Goal: Task Accomplishment & Management: Complete application form

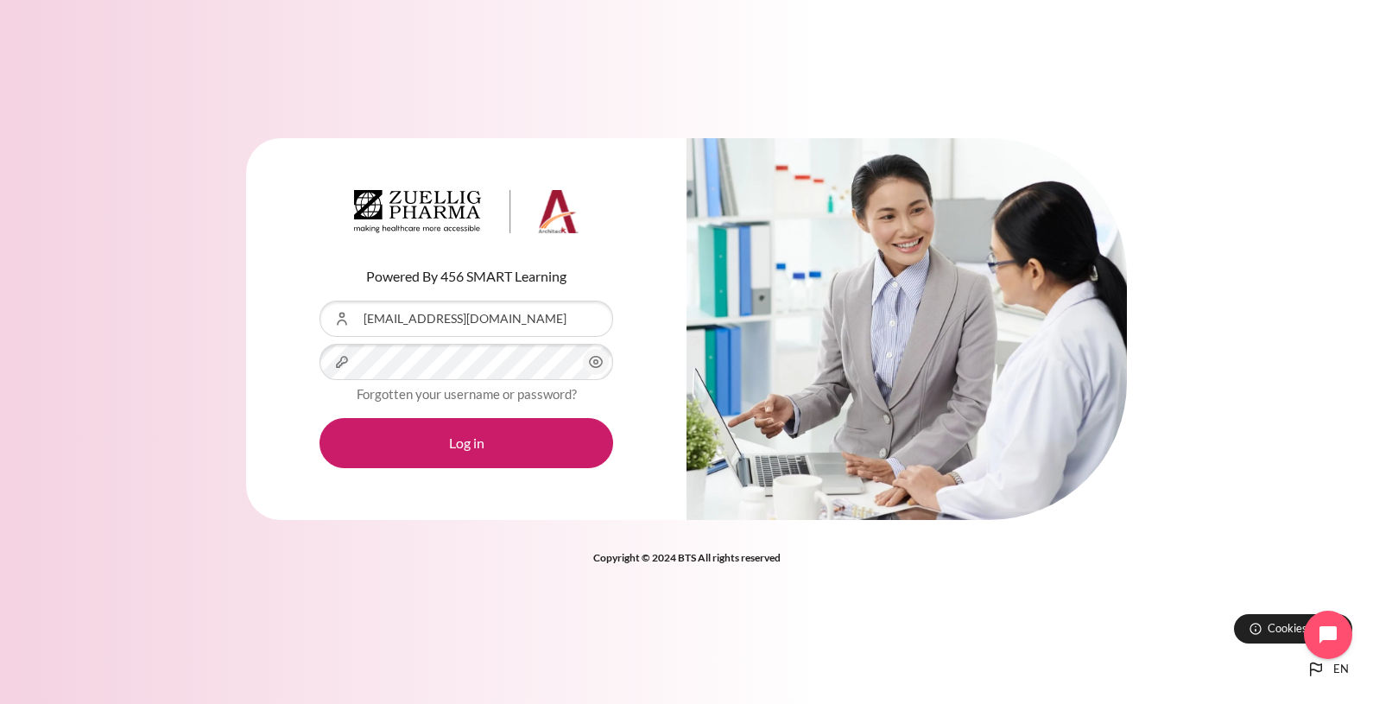
click at [588, 363] on icon "Content" at bounding box center [596, 362] width 21 height 21
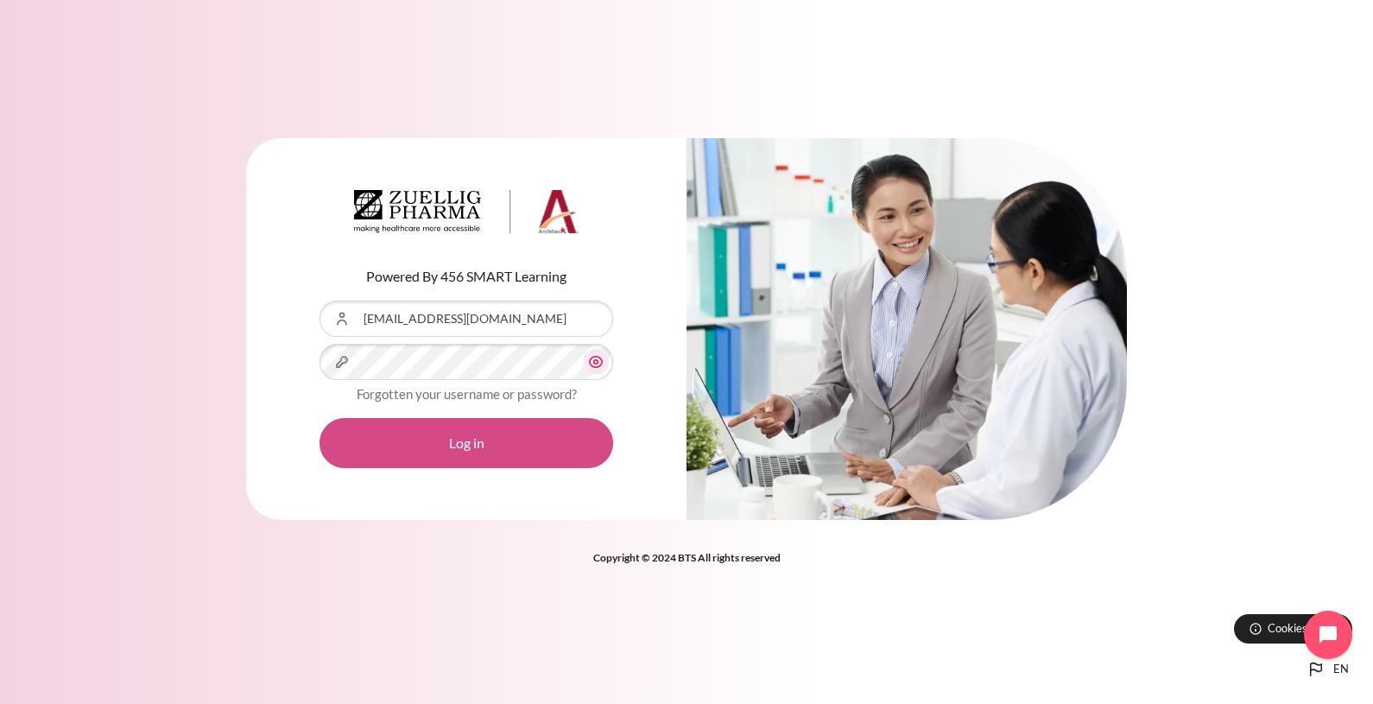
click at [483, 432] on button "Log in" at bounding box center [467, 443] width 294 height 50
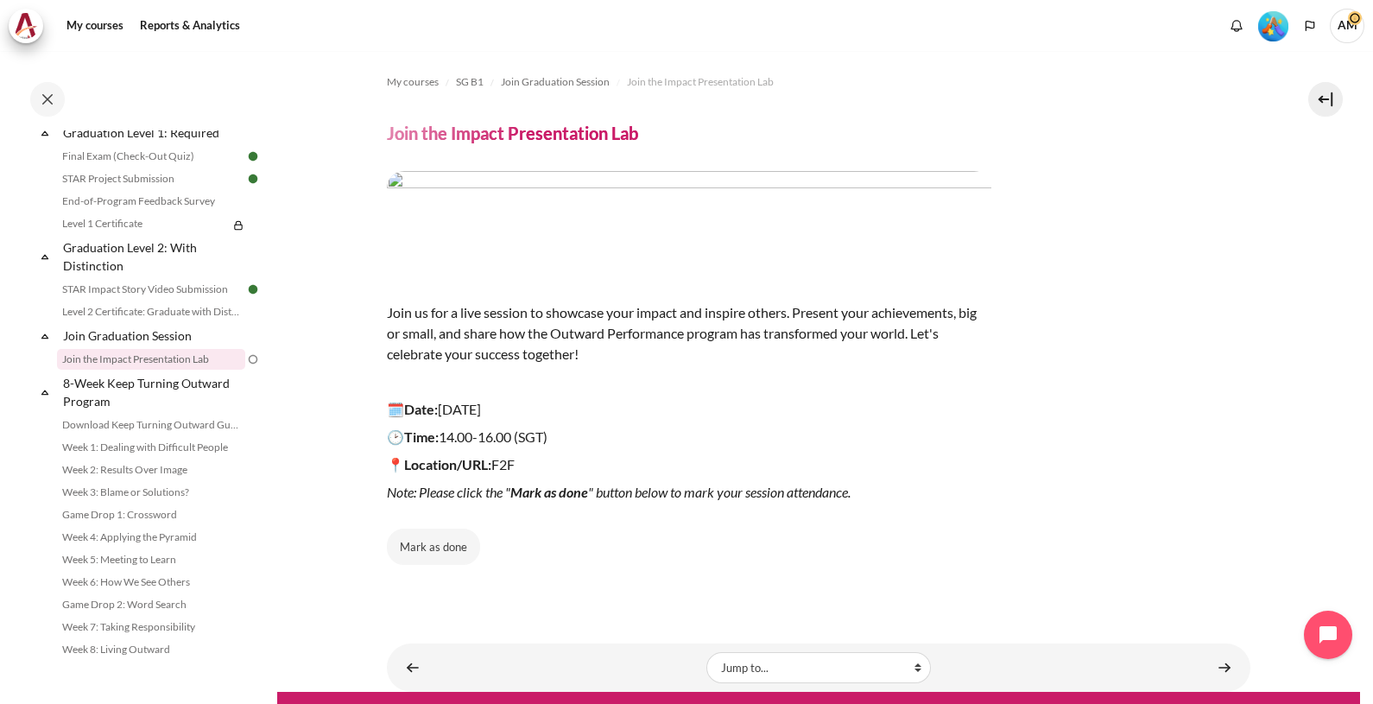
scroll to position [1808, 0]
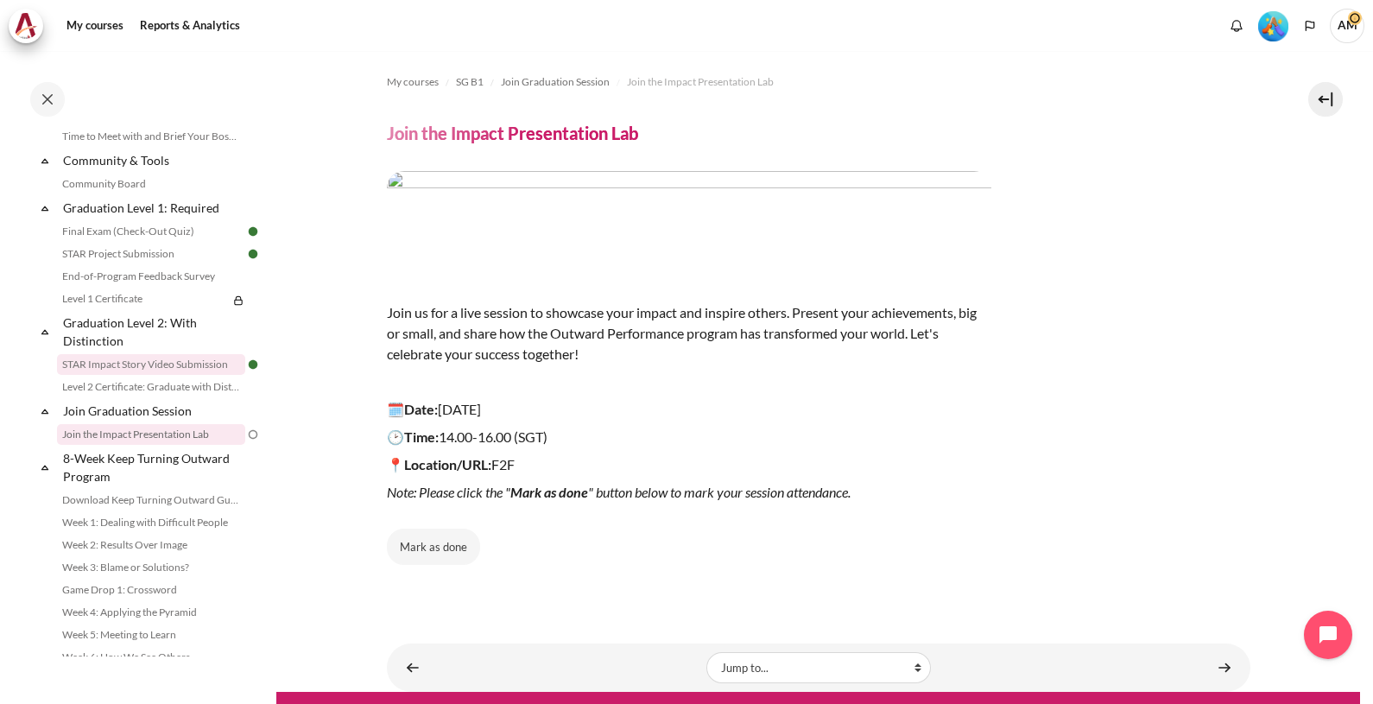
click at [152, 375] on link "STAR Impact Story Video Submission" at bounding box center [151, 364] width 188 height 21
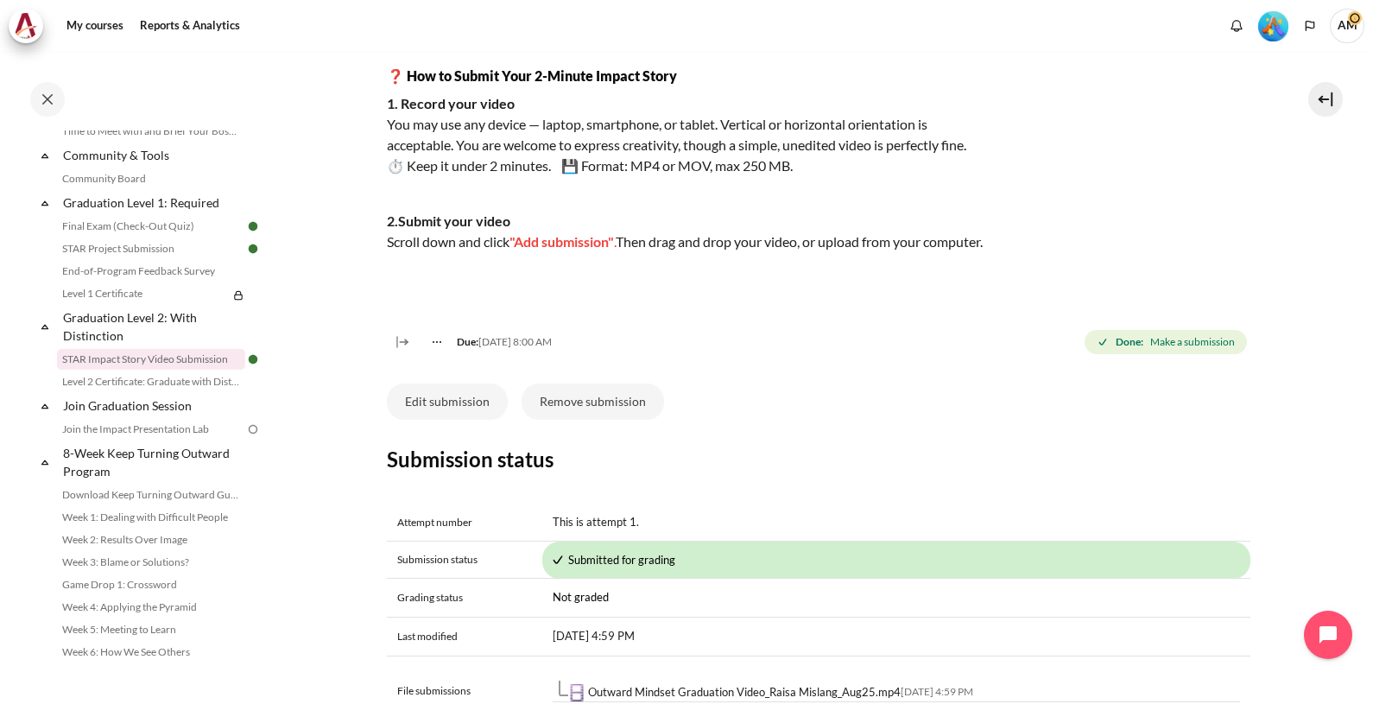
scroll to position [320, 0]
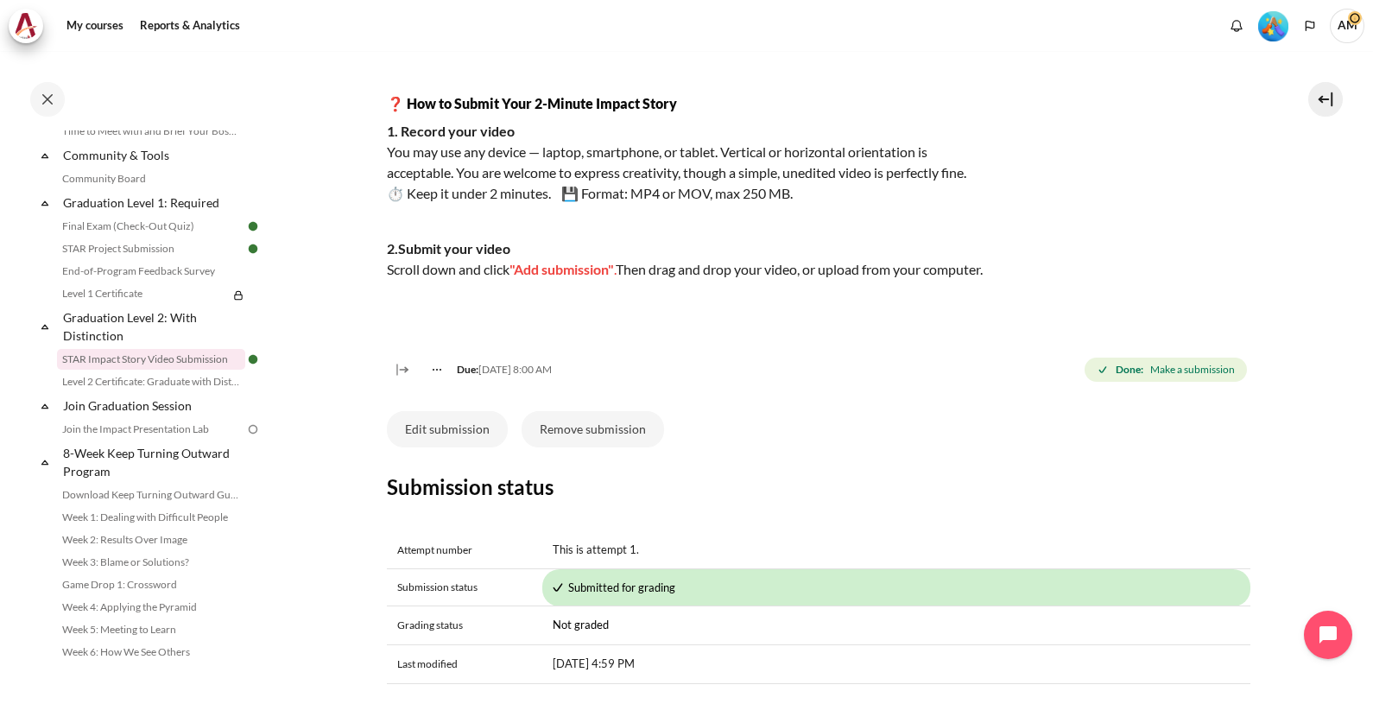
click at [448, 74] on p "Content" at bounding box center [689, 76] width 605 height 21
click at [457, 26] on div "My courses Reports & Analytics More" at bounding box center [687, 26] width 1356 height 35
